Goal: Information Seeking & Learning: Learn about a topic

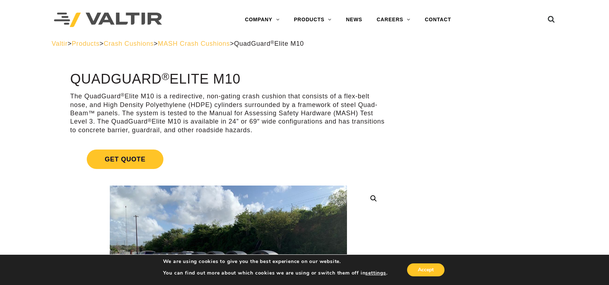
click at [230, 41] on span "MASH Crash Cushions" at bounding box center [194, 43] width 72 height 7
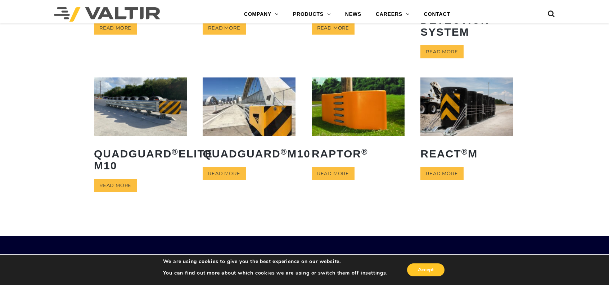
scroll to position [144, 0]
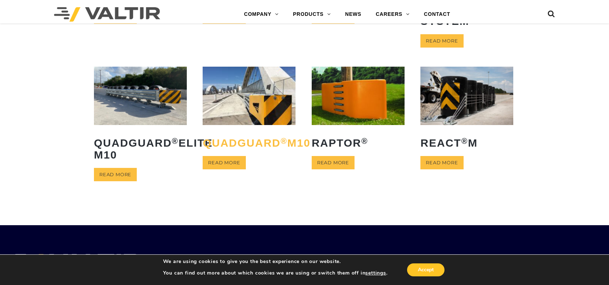
click at [215, 154] on h2 "QuadGuard ® M10" at bounding box center [249, 142] width 93 height 23
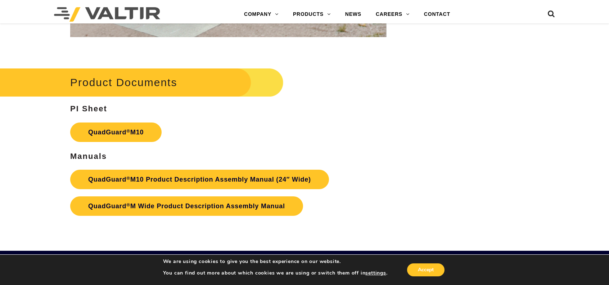
scroll to position [2412, 0]
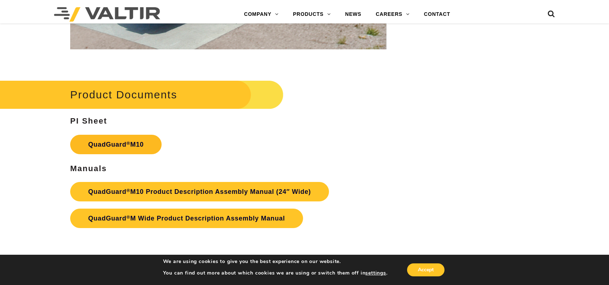
click at [108, 144] on link "QuadGuard ® M10" at bounding box center [115, 144] width 91 height 19
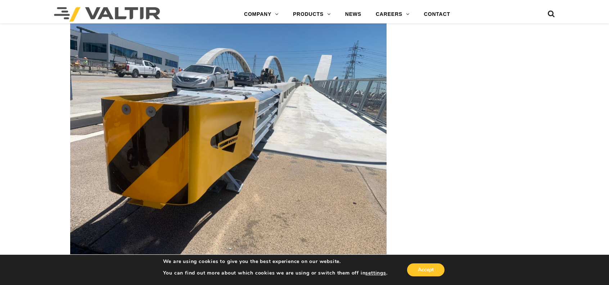
scroll to position [1944, 0]
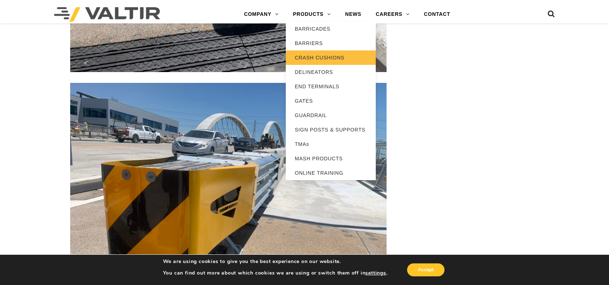
click at [323, 57] on link "CRASH CUSHIONS" at bounding box center [331, 57] width 90 height 14
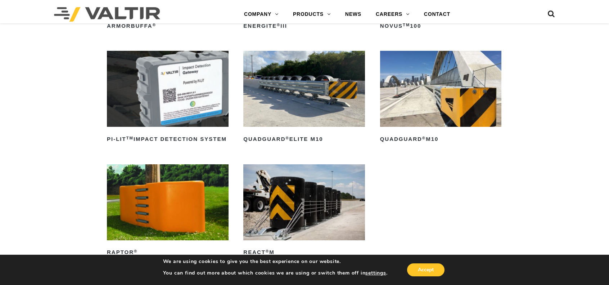
scroll to position [108, 0]
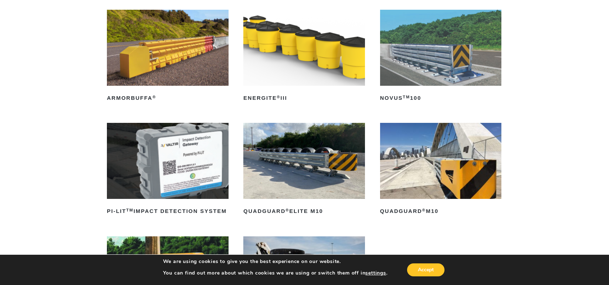
click at [419, 177] on img at bounding box center [441, 161] width 122 height 76
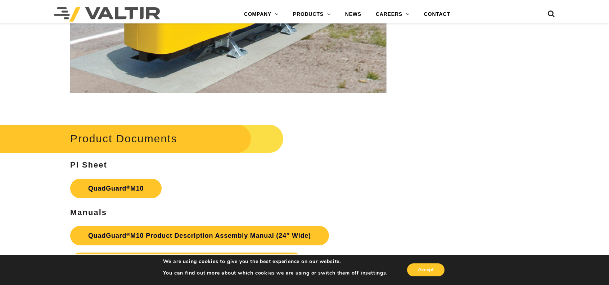
scroll to position [2484, 0]
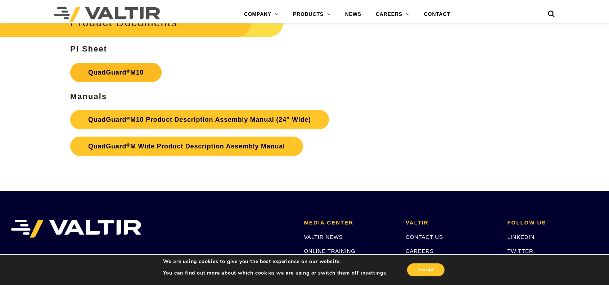
click at [105, 73] on link "QuadGuard ® M10" at bounding box center [115, 72] width 91 height 19
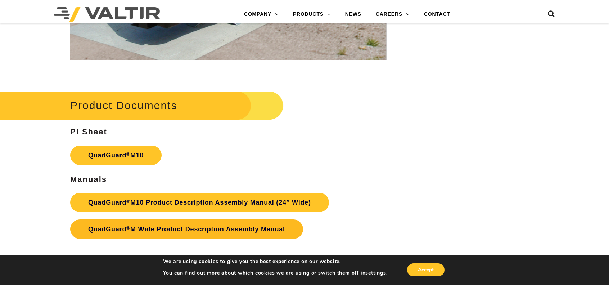
scroll to position [2448, 0]
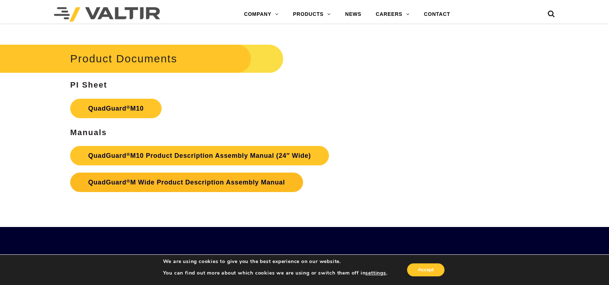
click at [150, 181] on link "QuadGuard ® M Wide Product Description Assembly Manual" at bounding box center [186, 181] width 233 height 19
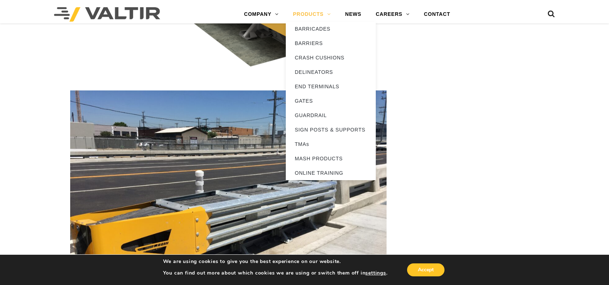
scroll to position [1440, 0]
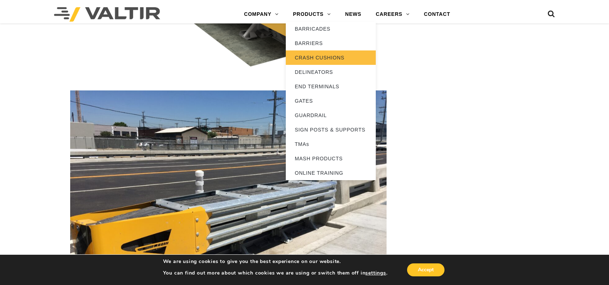
click at [316, 59] on link "CRASH CUSHIONS" at bounding box center [331, 57] width 90 height 14
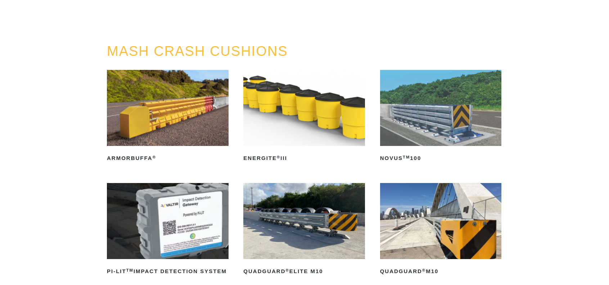
scroll to position [108, 0]
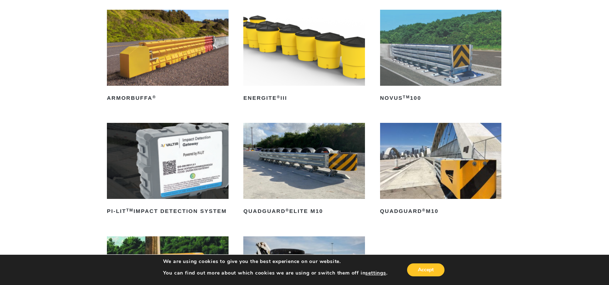
click at [427, 178] on img at bounding box center [441, 161] width 122 height 76
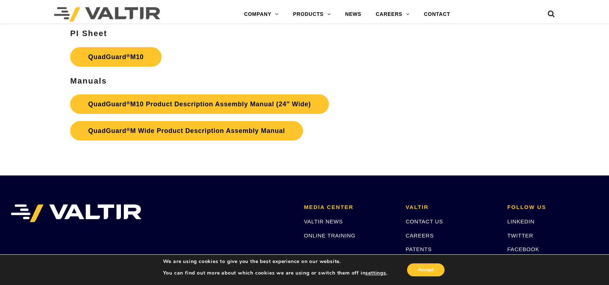
scroll to position [2484, 0]
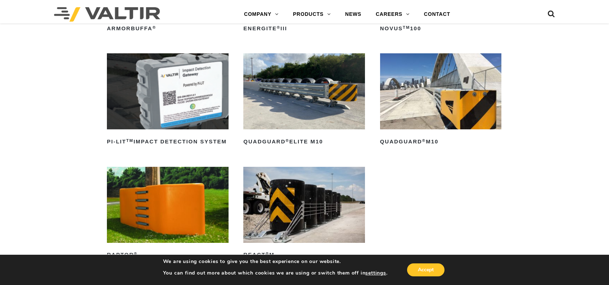
scroll to position [144, 0]
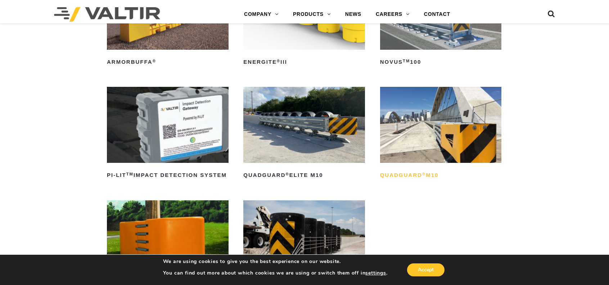
click at [427, 175] on h2 "QuadGuard ® M10" at bounding box center [441, 175] width 122 height 12
